Goal: Information Seeking & Learning: Learn about a topic

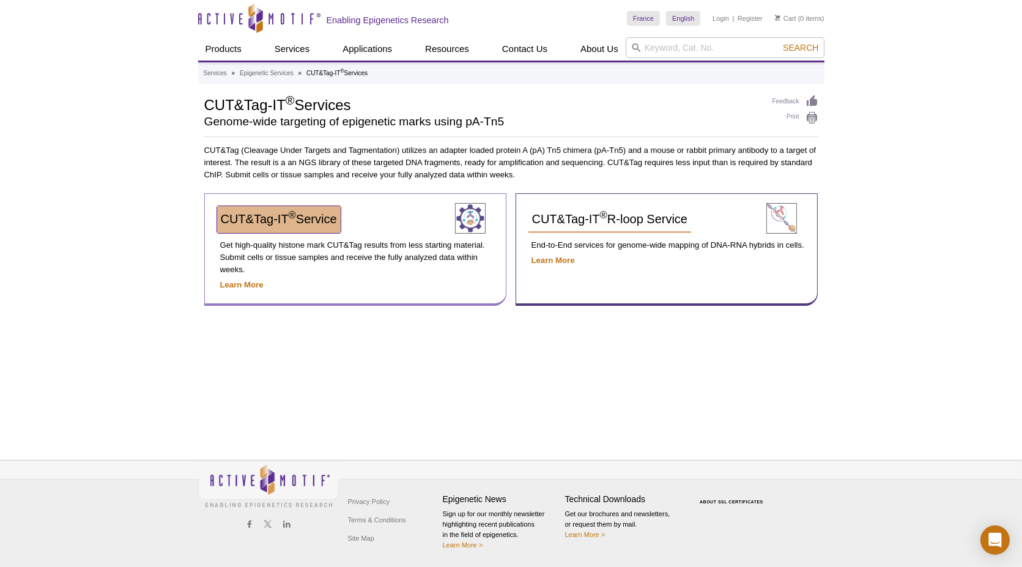
click at [314, 228] on link "CUT&Tag-IT ® Service" at bounding box center [279, 219] width 124 height 27
